Goal: Transaction & Acquisition: Book appointment/travel/reservation

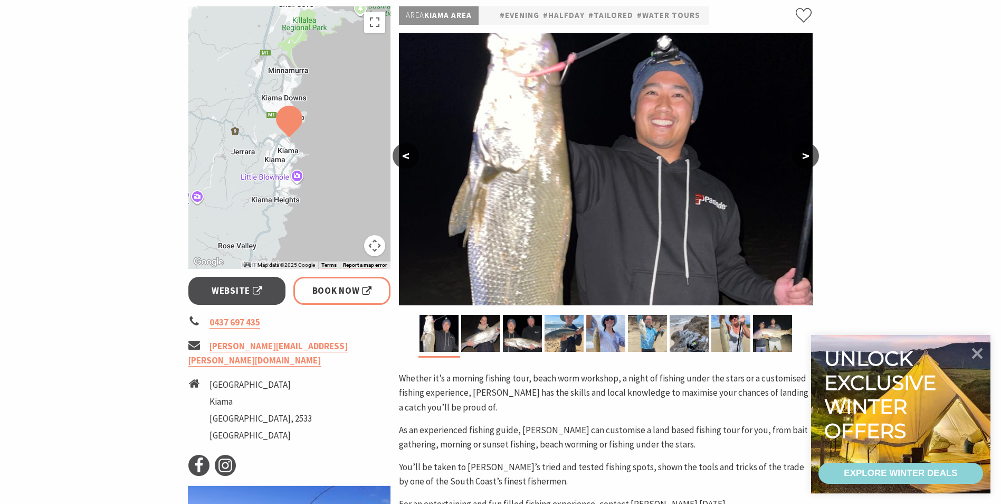
scroll to position [158, 0]
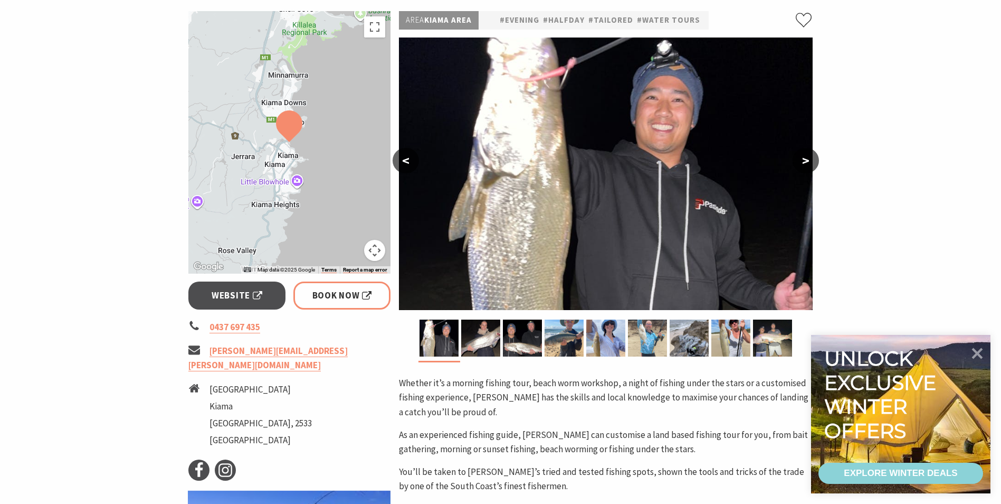
click at [805, 159] on button ">" at bounding box center [806, 160] width 26 height 25
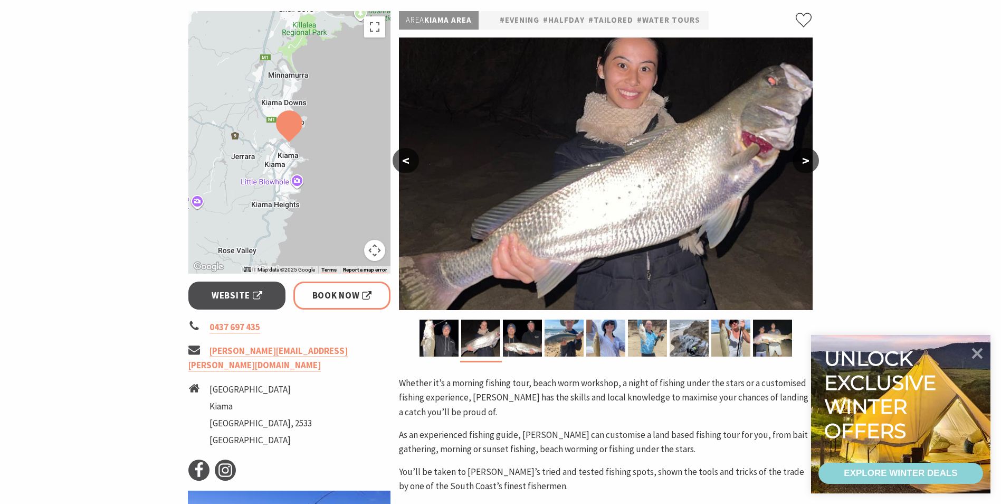
click at [805, 159] on button ">" at bounding box center [806, 160] width 26 height 25
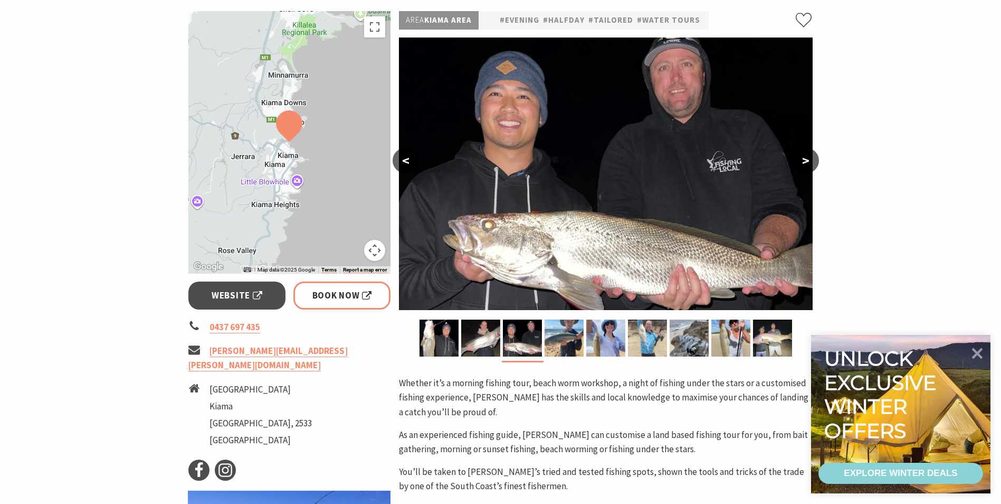
click at [805, 159] on button ">" at bounding box center [806, 160] width 26 height 25
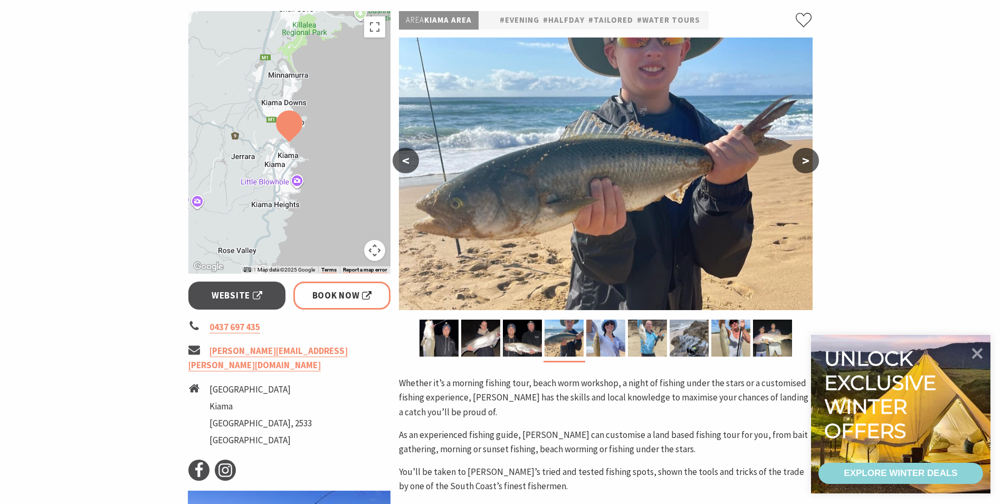
click at [805, 159] on button ">" at bounding box center [806, 160] width 26 height 25
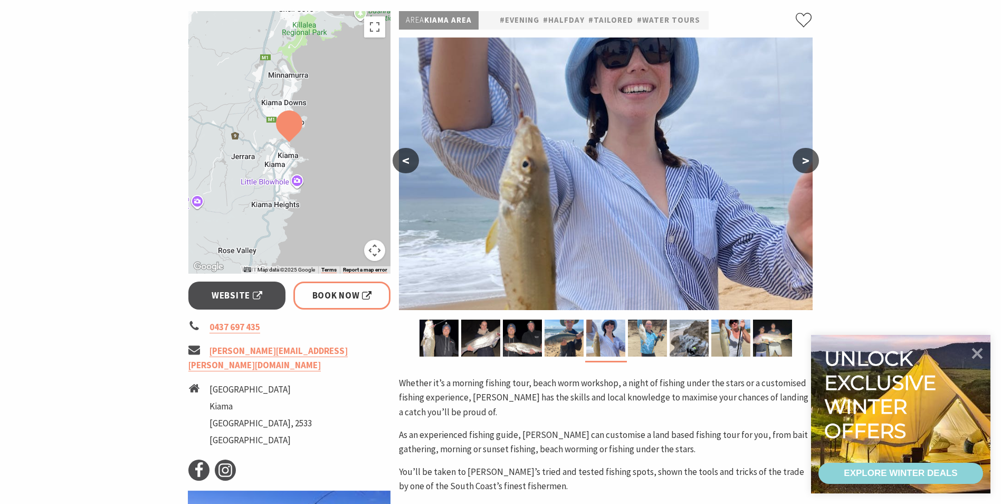
click at [805, 159] on button ">" at bounding box center [806, 160] width 26 height 25
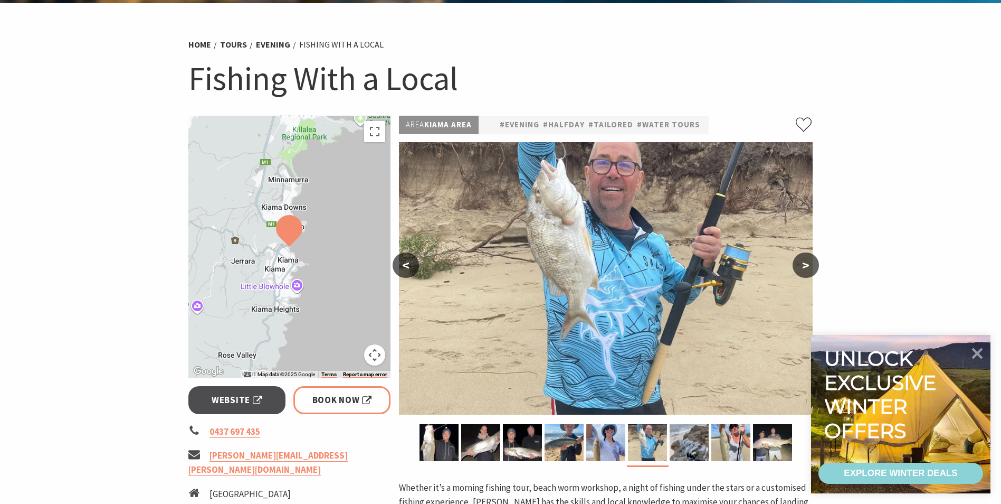
scroll to position [53, 0]
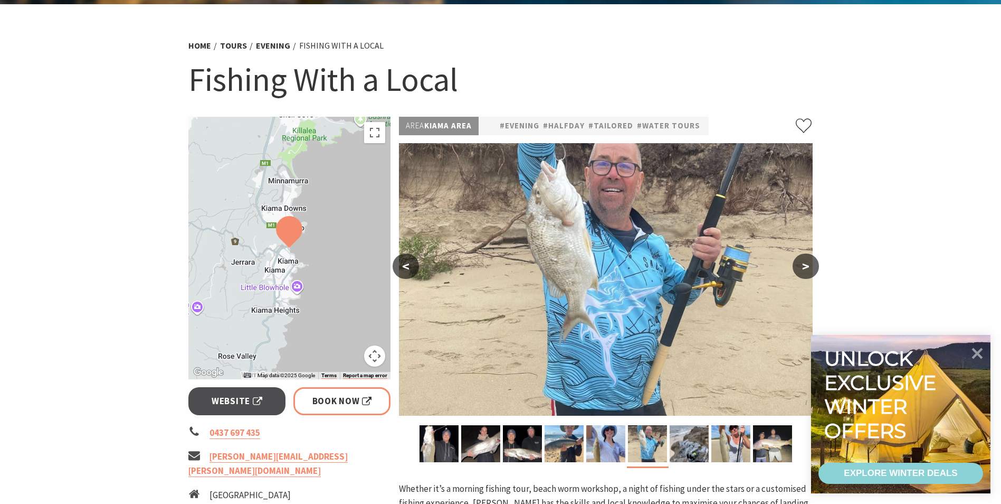
click at [806, 266] on button ">" at bounding box center [806, 265] width 26 height 25
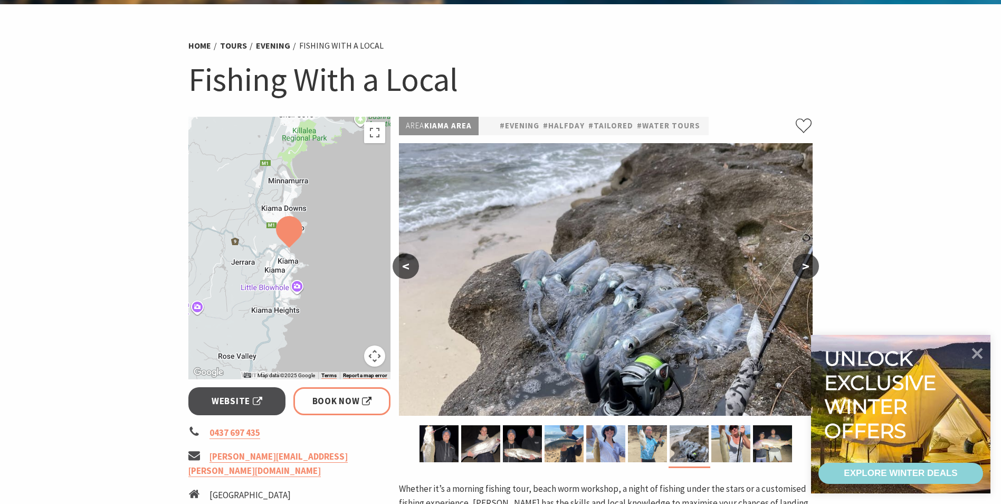
click at [806, 266] on button ">" at bounding box center [806, 265] width 26 height 25
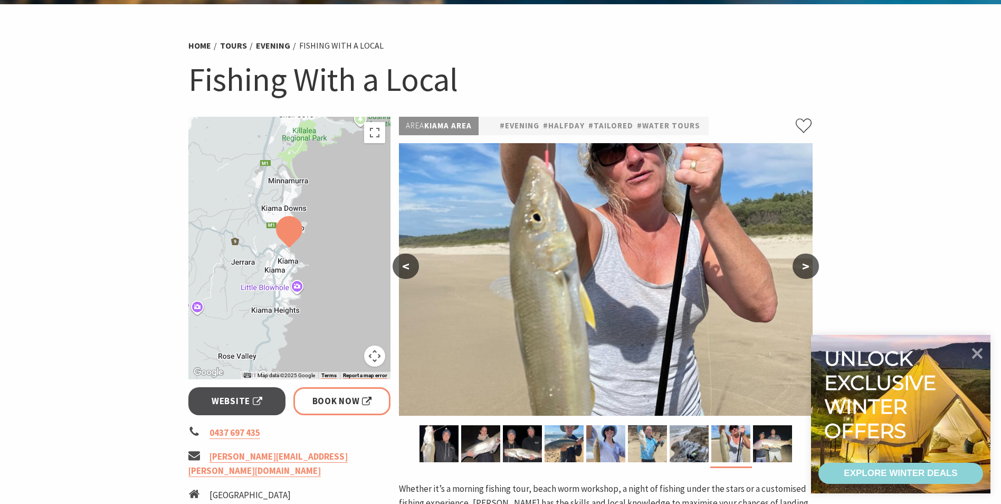
click at [806, 266] on button ">" at bounding box center [806, 265] width 26 height 25
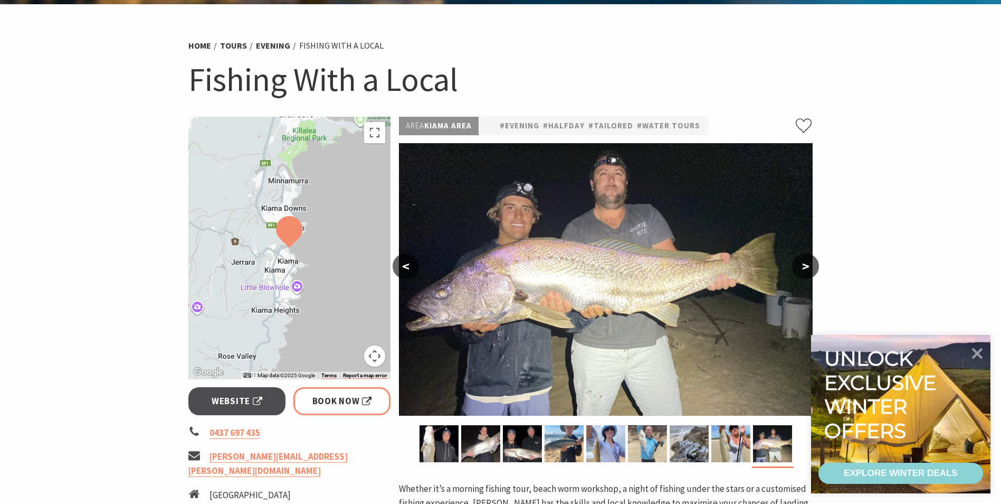
click at [806, 266] on button ">" at bounding box center [806, 265] width 26 height 25
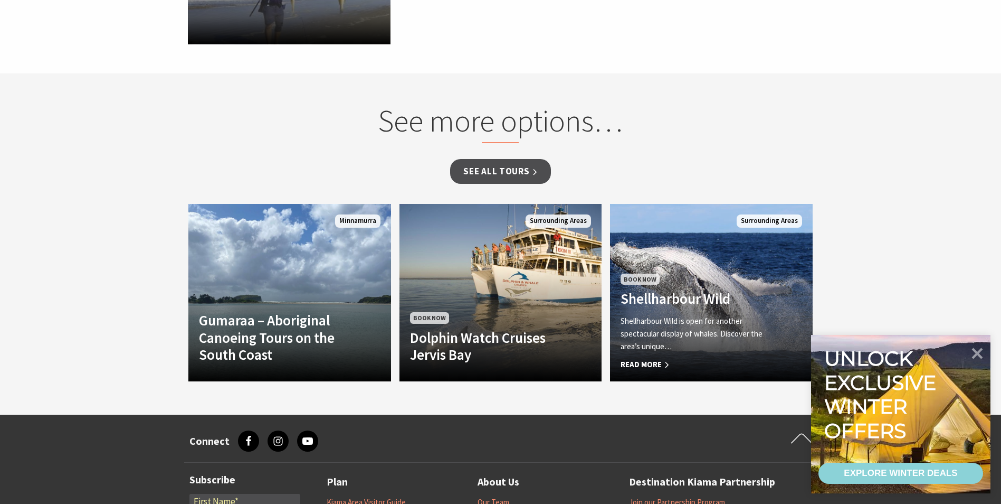
scroll to position [528, 0]
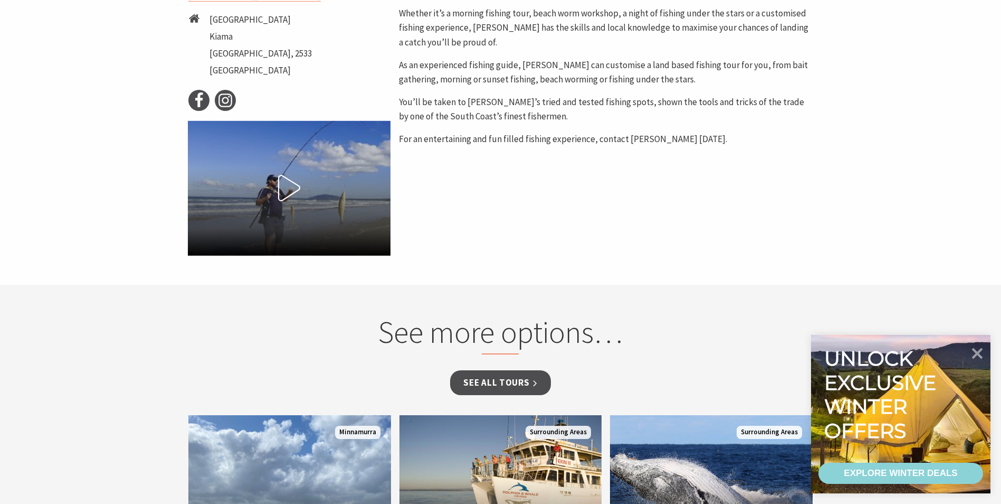
click at [292, 176] on icon at bounding box center [289, 188] width 26 height 26
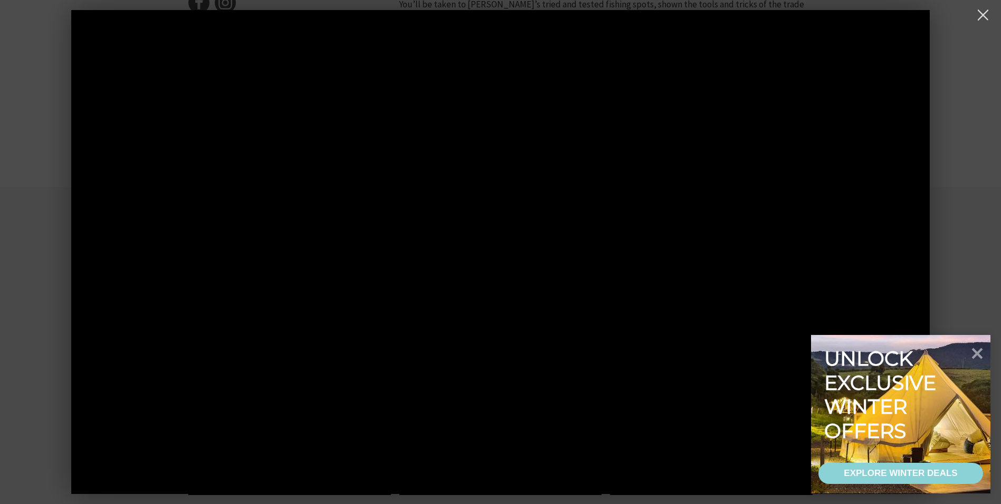
scroll to position [633, 0]
click at [989, 346] on img at bounding box center [943, 397] width 414 height 272
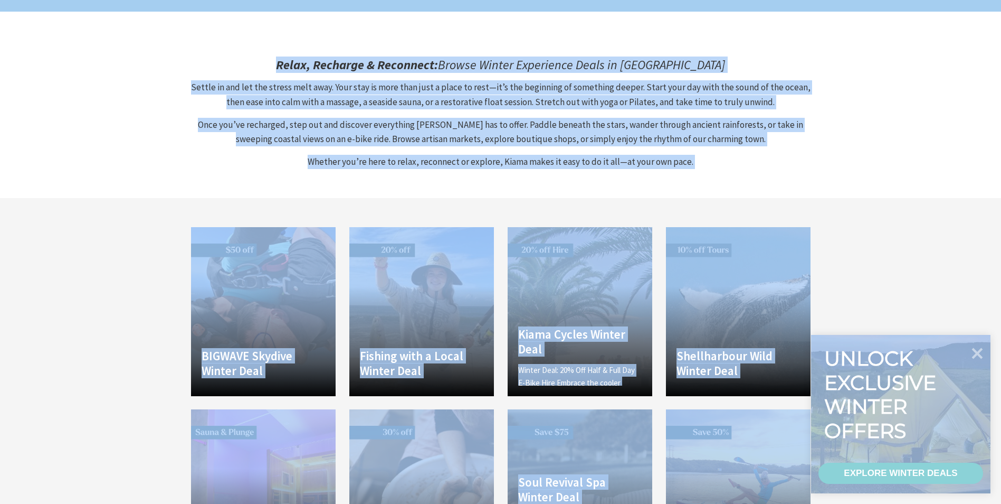
scroll to position [370, 0]
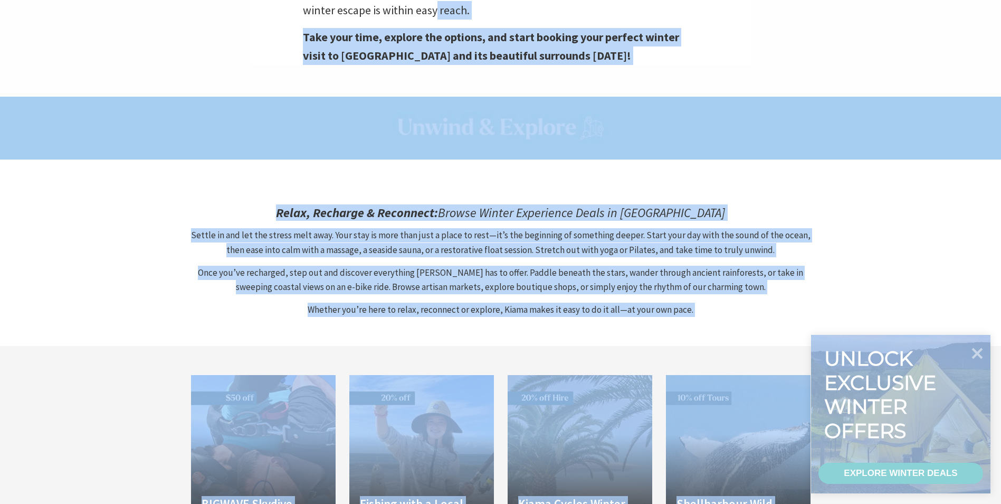
click at [270, 108] on img at bounding box center [500, 128] width 1001 height 63
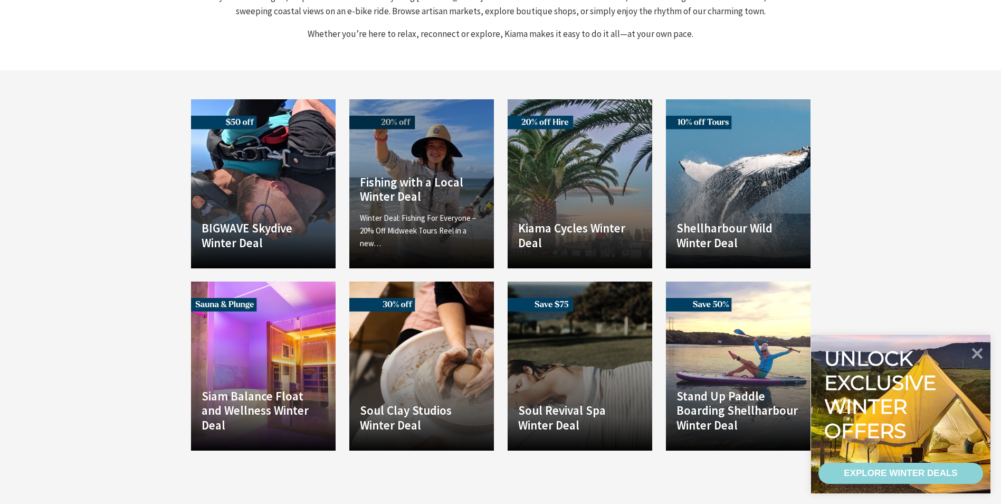
scroll to position [686, 0]
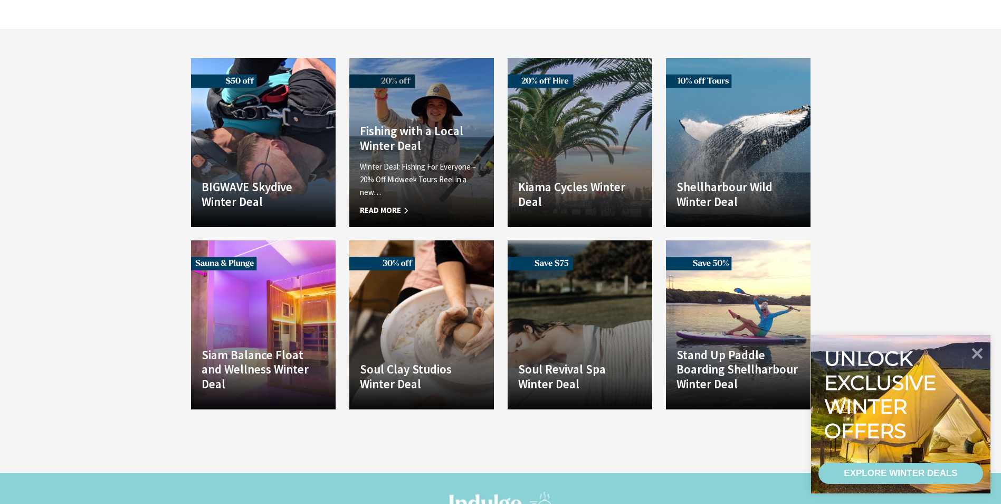
click at [387, 204] on span "Read More" at bounding box center [422, 210] width 124 height 13
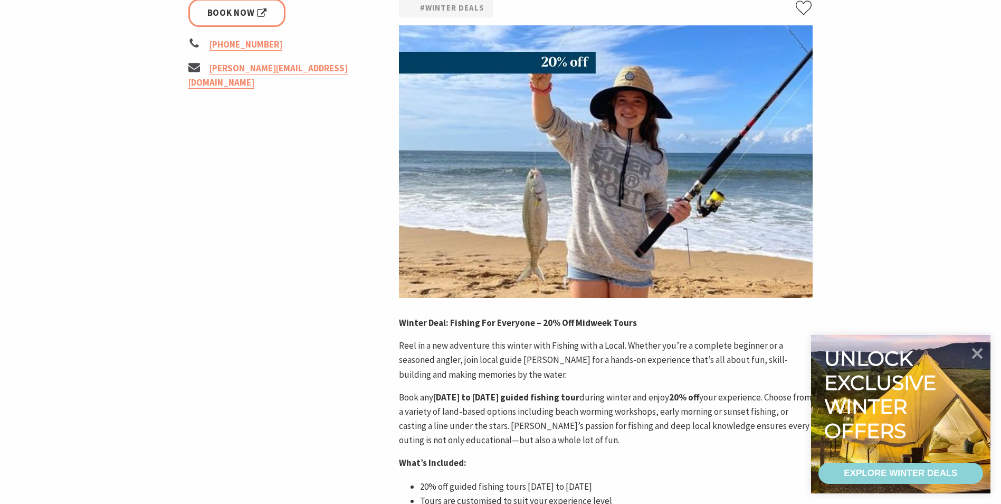
scroll to position [211, 0]
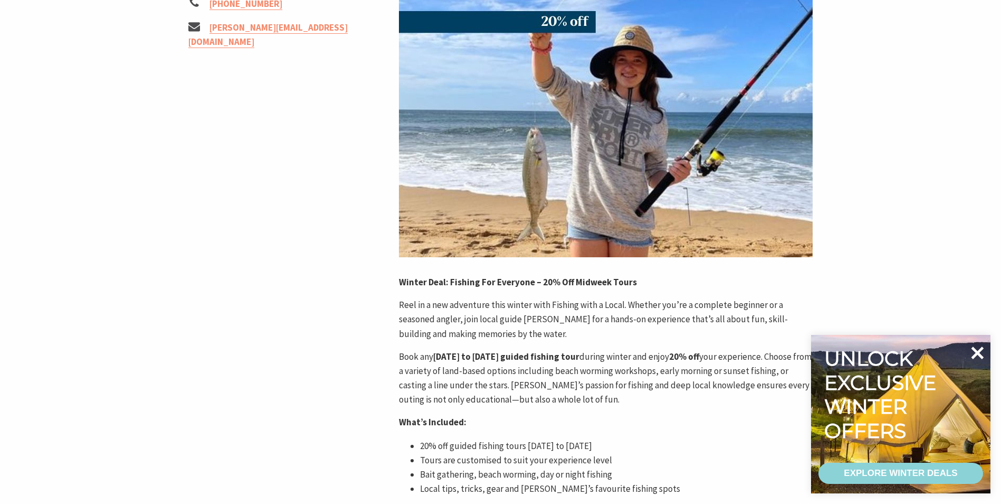
click at [977, 356] on icon at bounding box center [977, 352] width 25 height 25
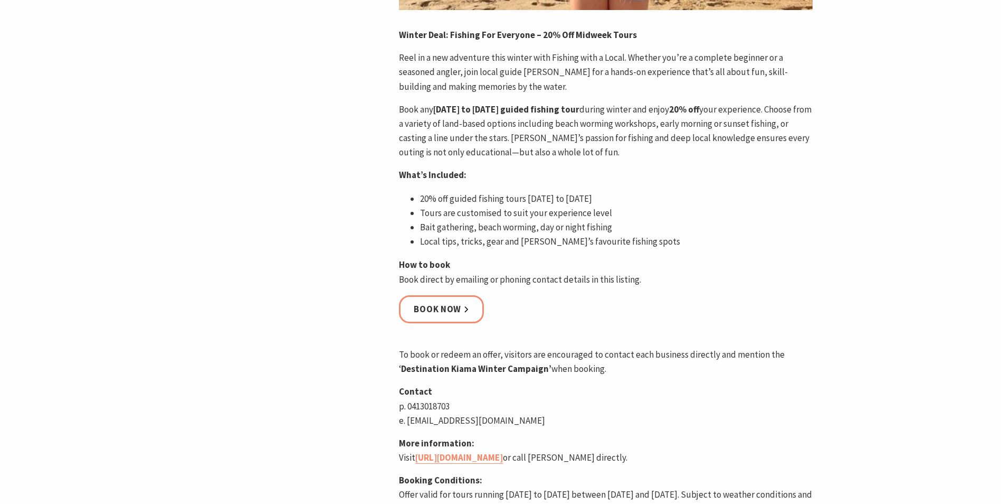
scroll to position [475, 0]
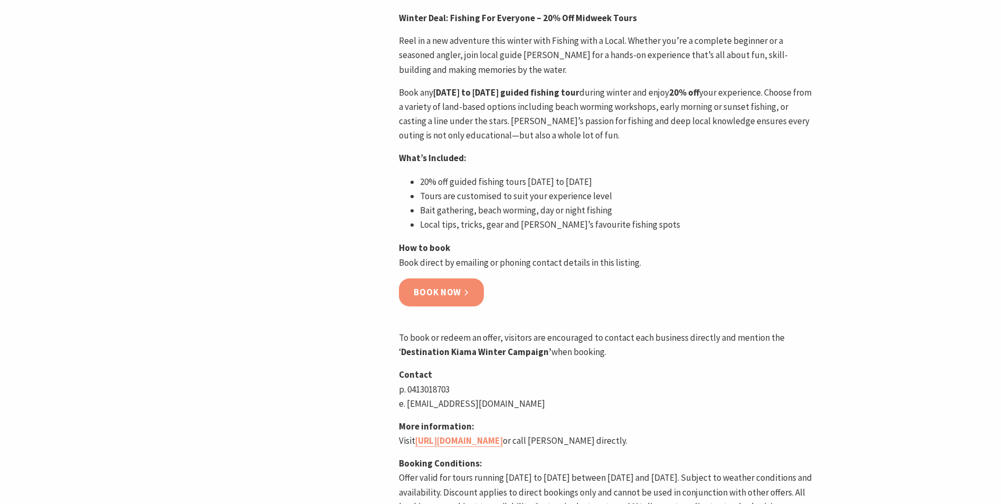
click at [439, 291] on link "Book now" at bounding box center [441, 292] width 85 height 28
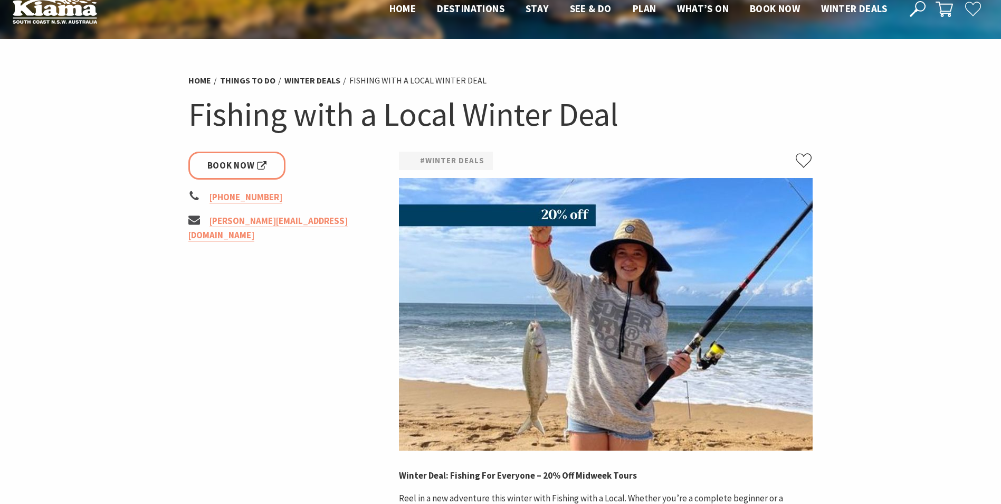
scroll to position [0, 0]
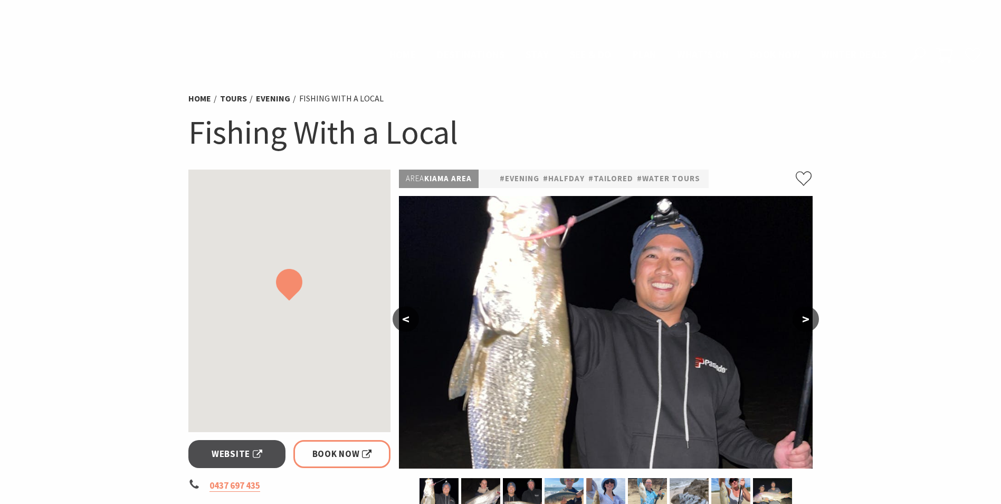
scroll to position [633, 0]
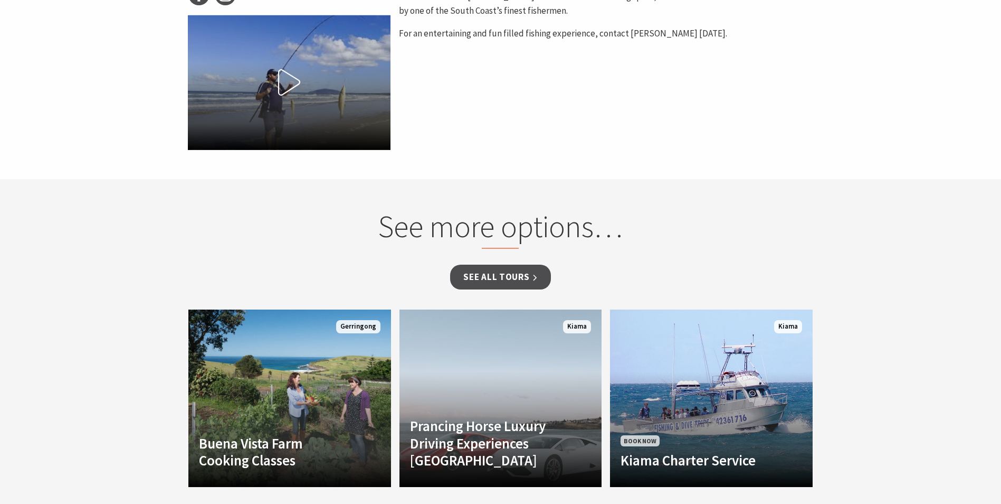
click at [309, 88] on button "Play Video" at bounding box center [289, 82] width 203 height 134
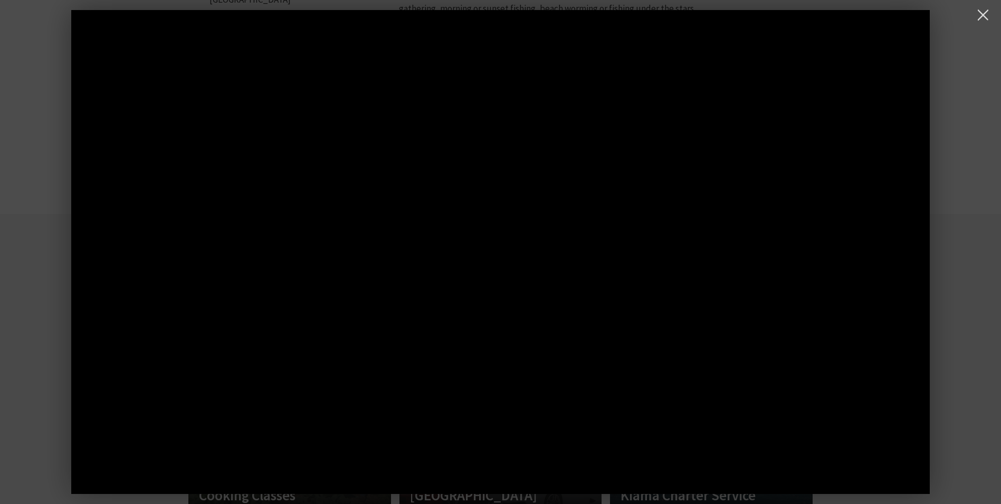
scroll to position [528, 0]
